Goal: Communication & Community: Ask a question

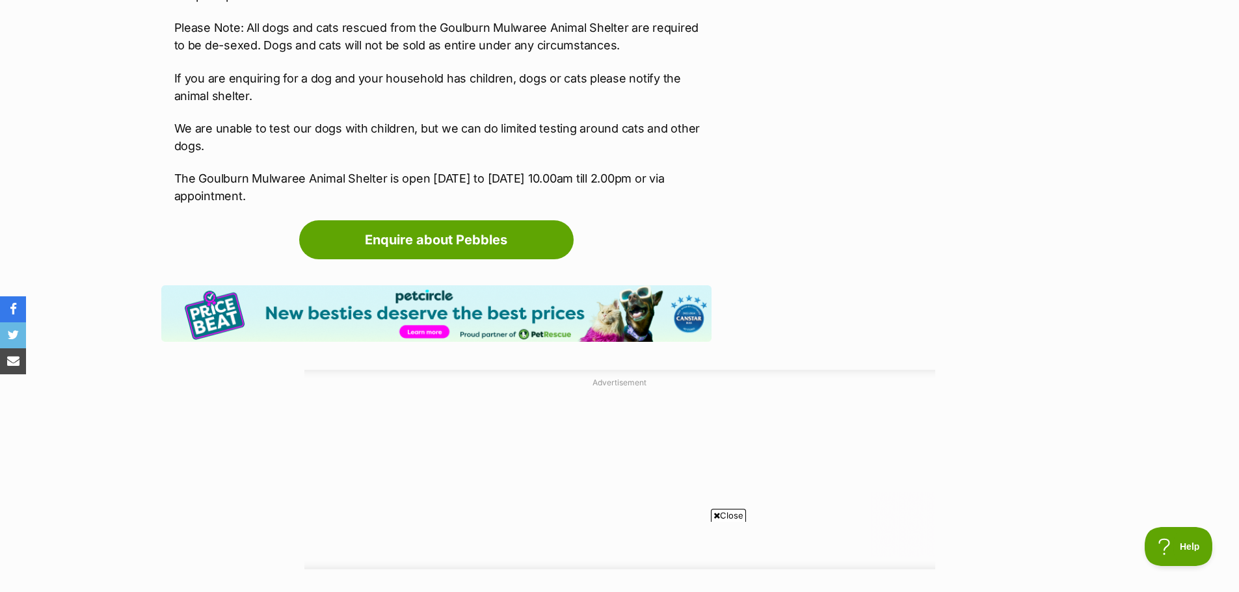
scroll to position [1756, 0]
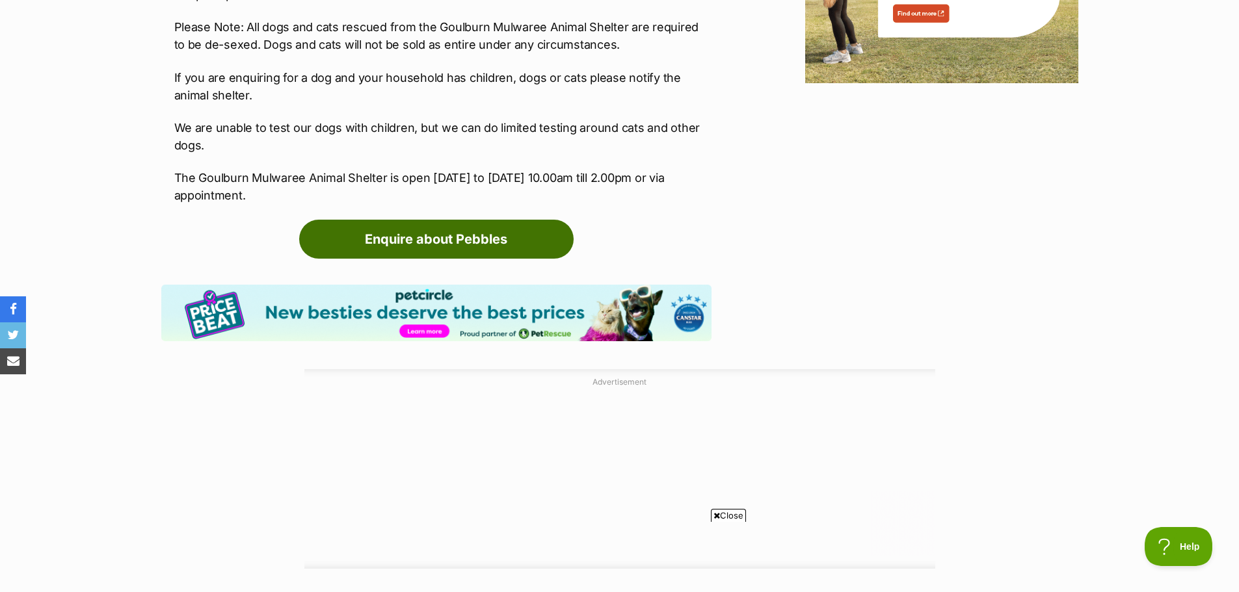
click at [422, 242] on link "Enquire about Pebbles" at bounding box center [436, 239] width 274 height 39
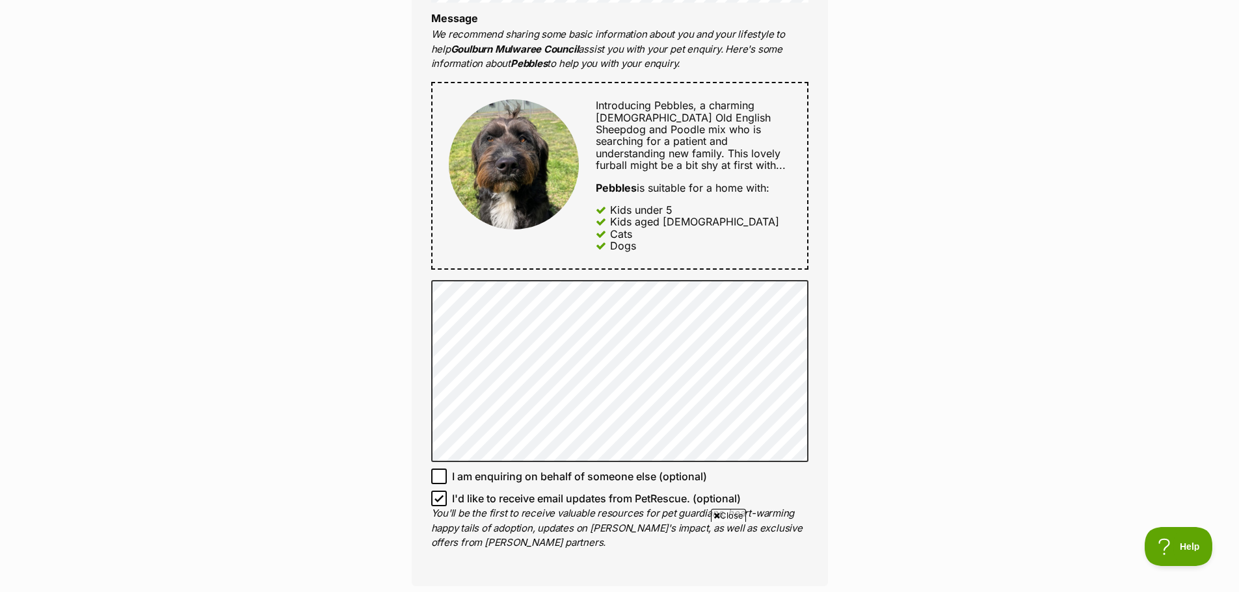
scroll to position [650, 0]
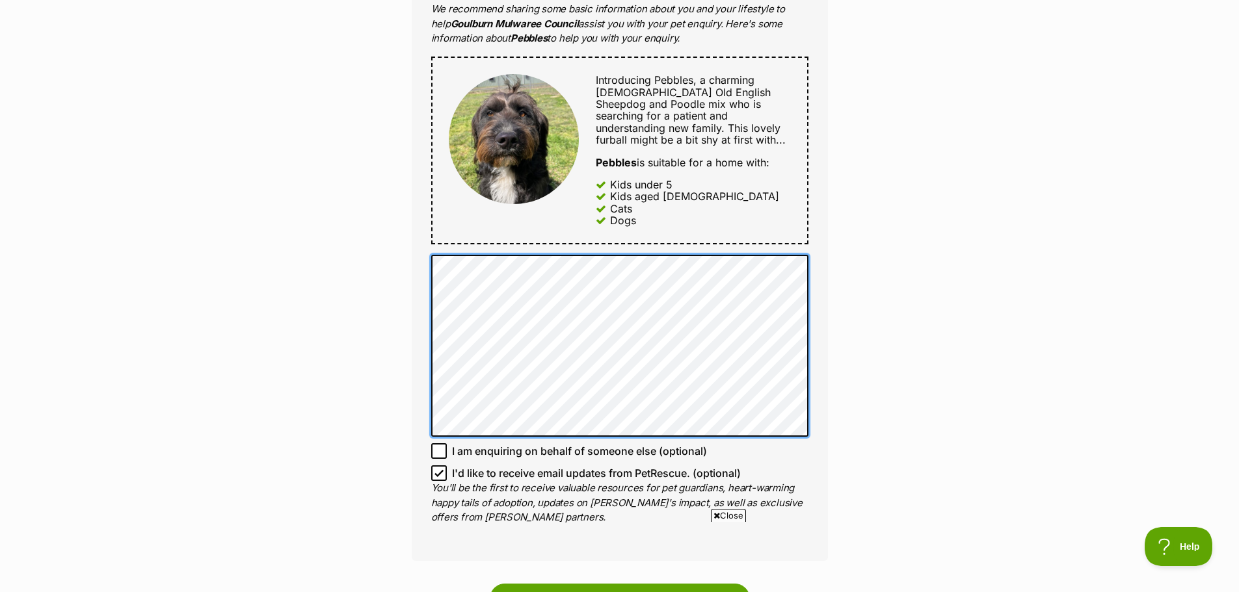
click at [428, 261] on div "Full name [PERSON_NAME] Email We require this to be able to send you communicat…" at bounding box center [620, 136] width 416 height 850
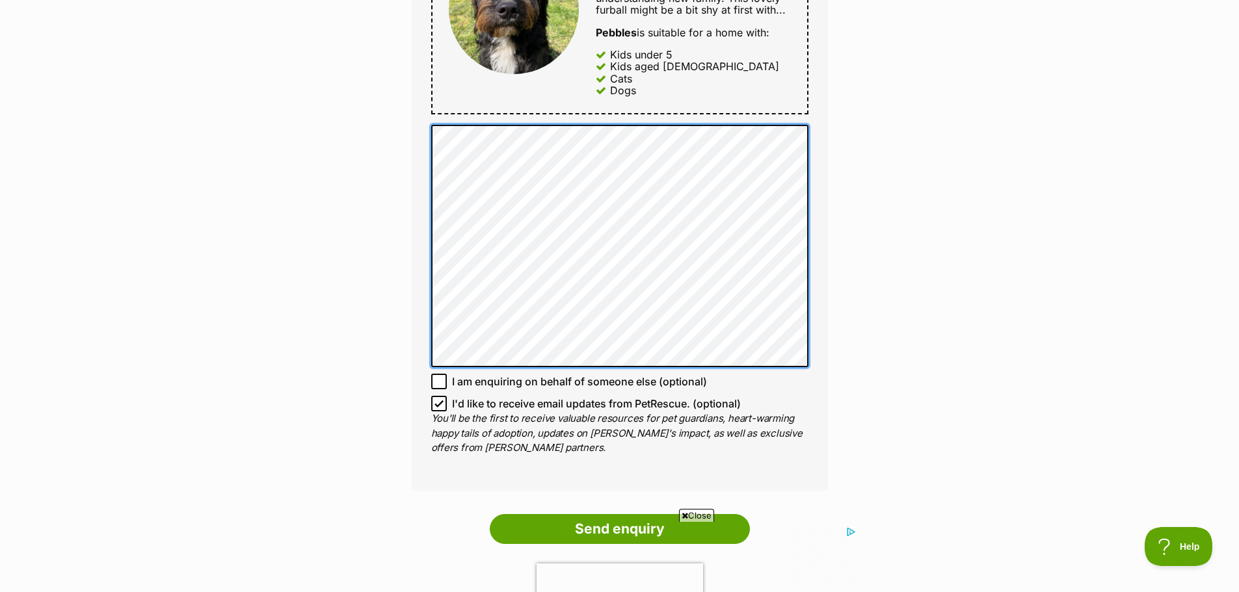
scroll to position [0, 0]
click at [821, 299] on div "Full name [PERSON_NAME] Email We require this to be able to send you communicat…" at bounding box center [620, 36] width 416 height 910
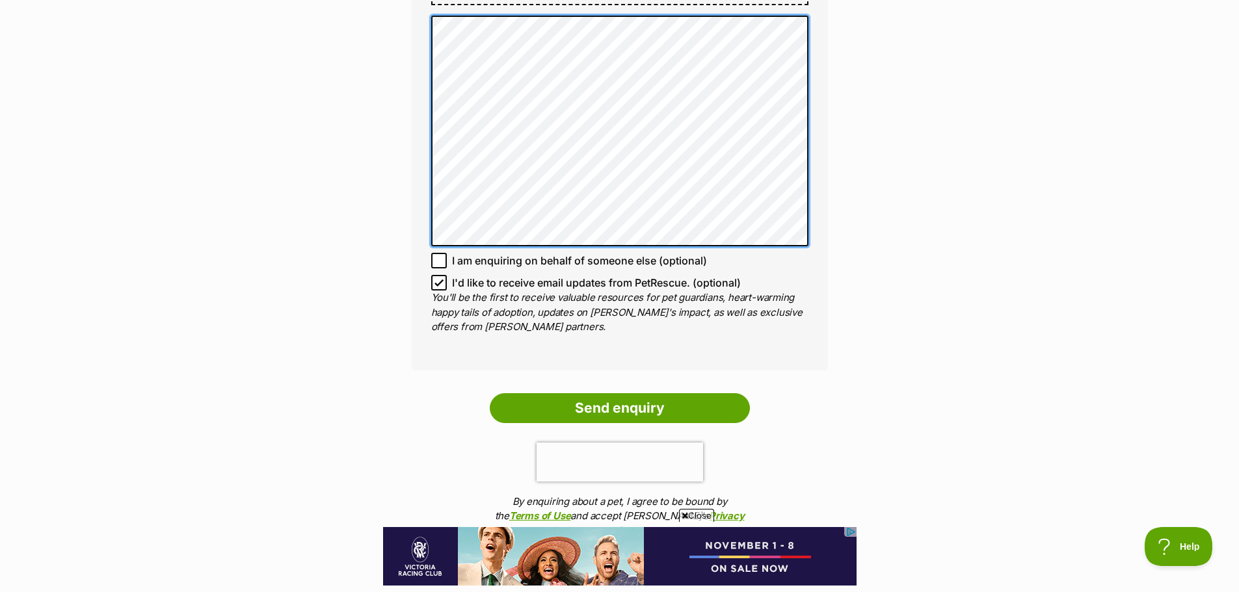
scroll to position [910, 0]
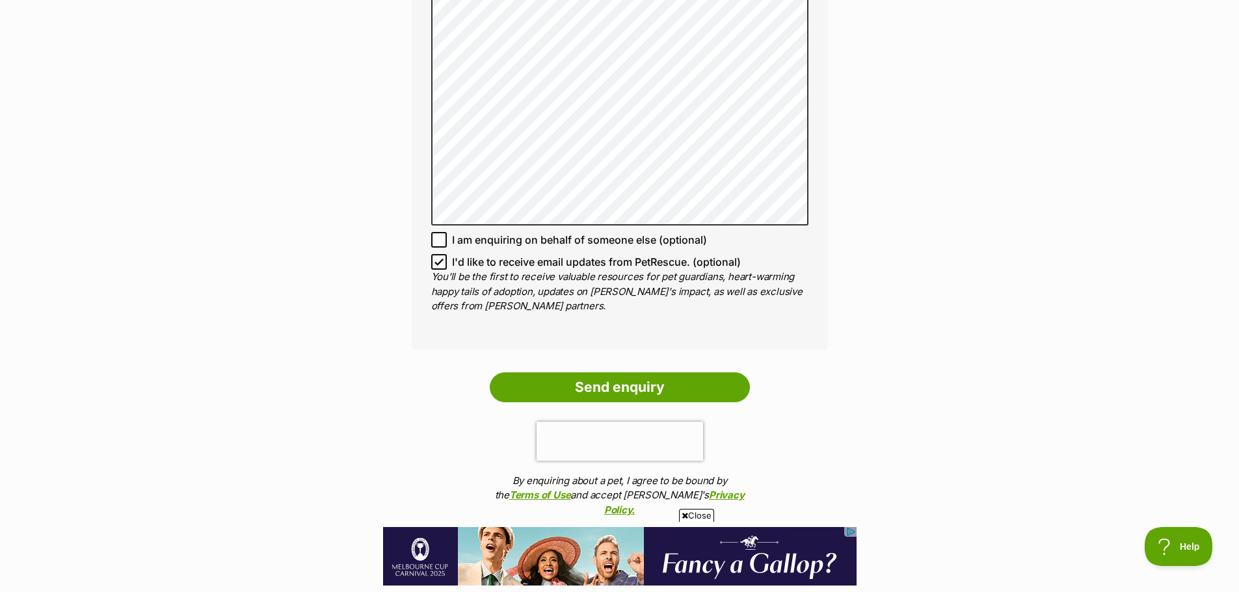
click at [626, 386] on input "Send enquiry" at bounding box center [620, 388] width 260 height 30
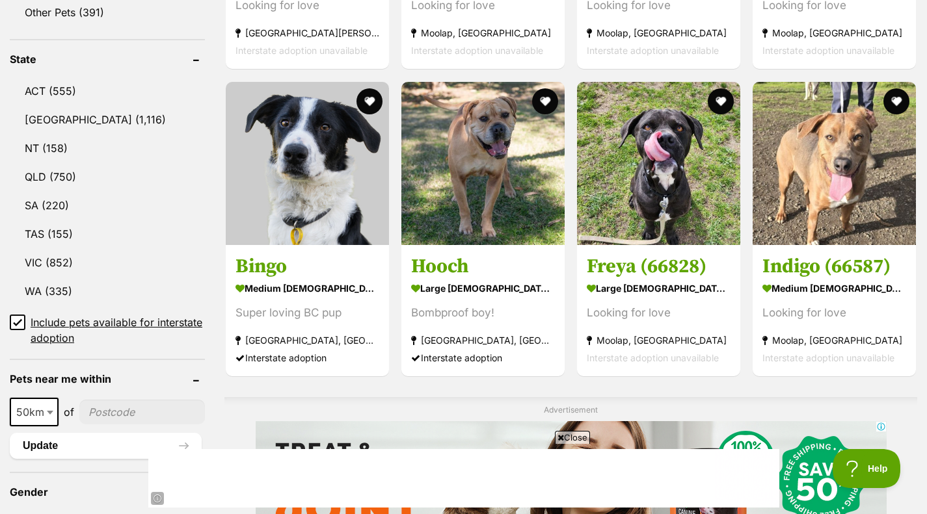
scroll to position [585, 0]
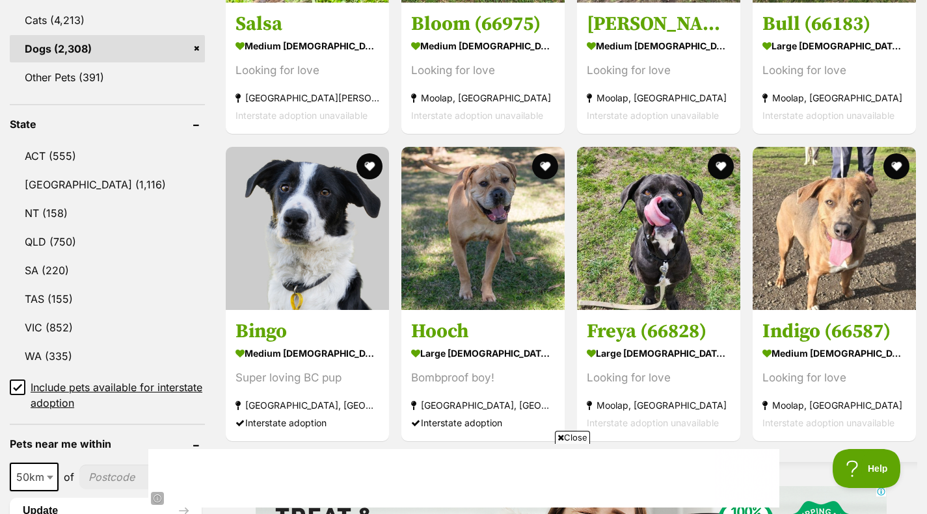
click at [33, 182] on link "NSW (1,116)" at bounding box center [107, 184] width 195 height 27
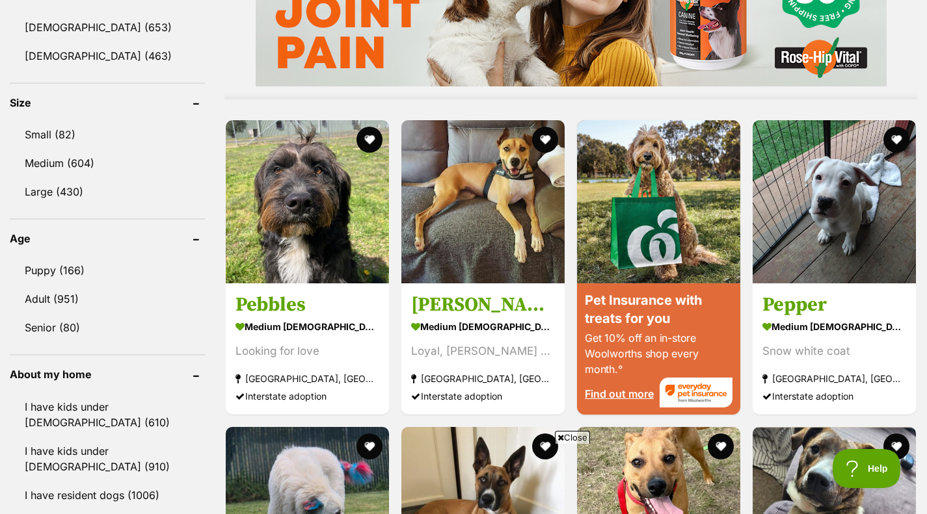
scroll to position [1171, 0]
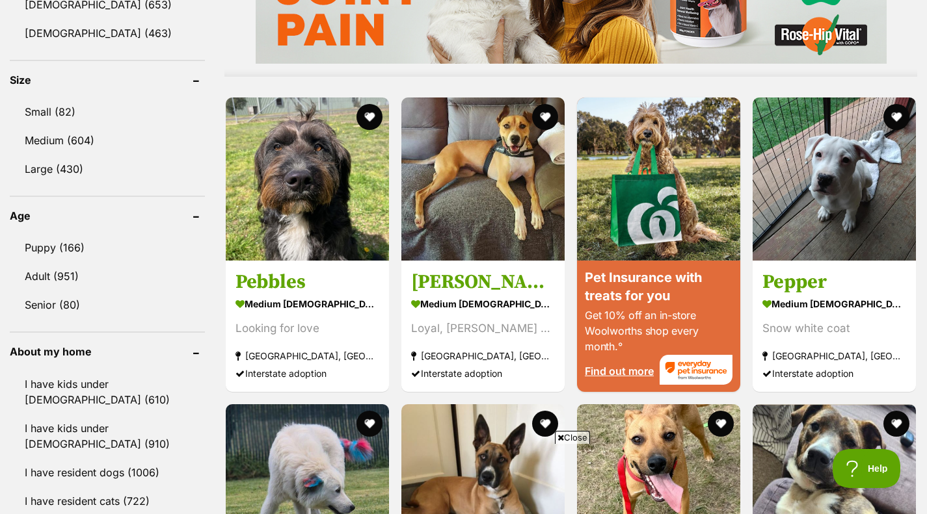
click at [302, 217] on img at bounding box center [307, 179] width 163 height 163
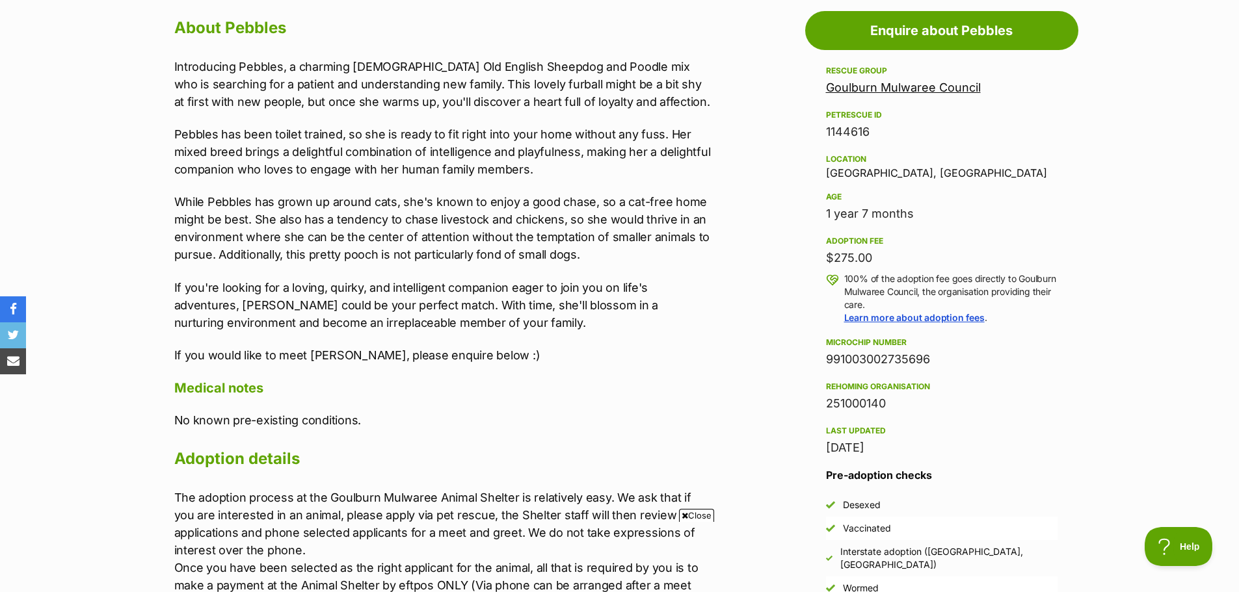
scroll to position [715, 0]
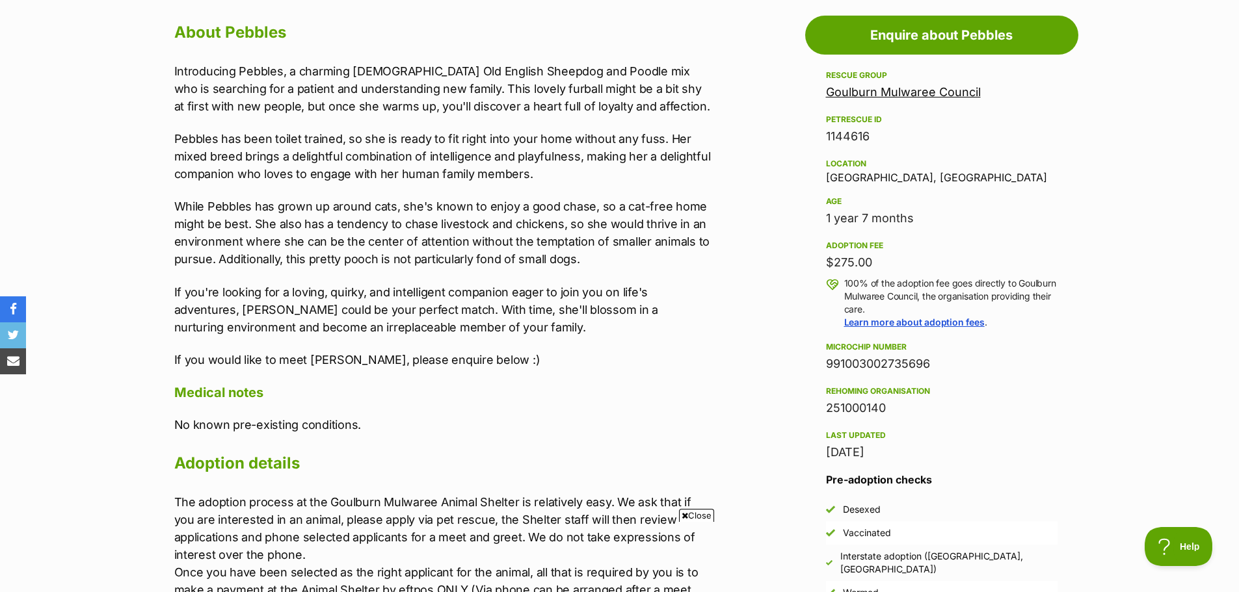
click at [903, 92] on link "Goulburn Mulwaree Council" at bounding box center [903, 92] width 155 height 14
